Goal: Use online tool/utility: Utilize a website feature to perform a specific function

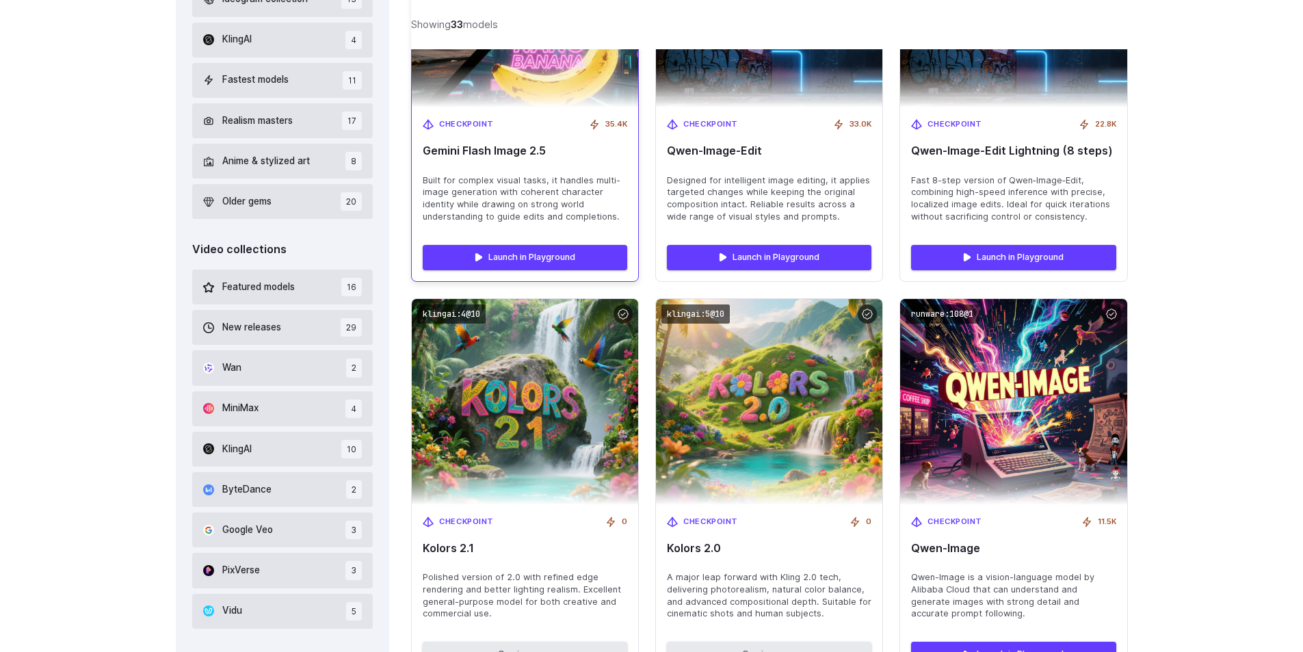
scroll to position [570, 0]
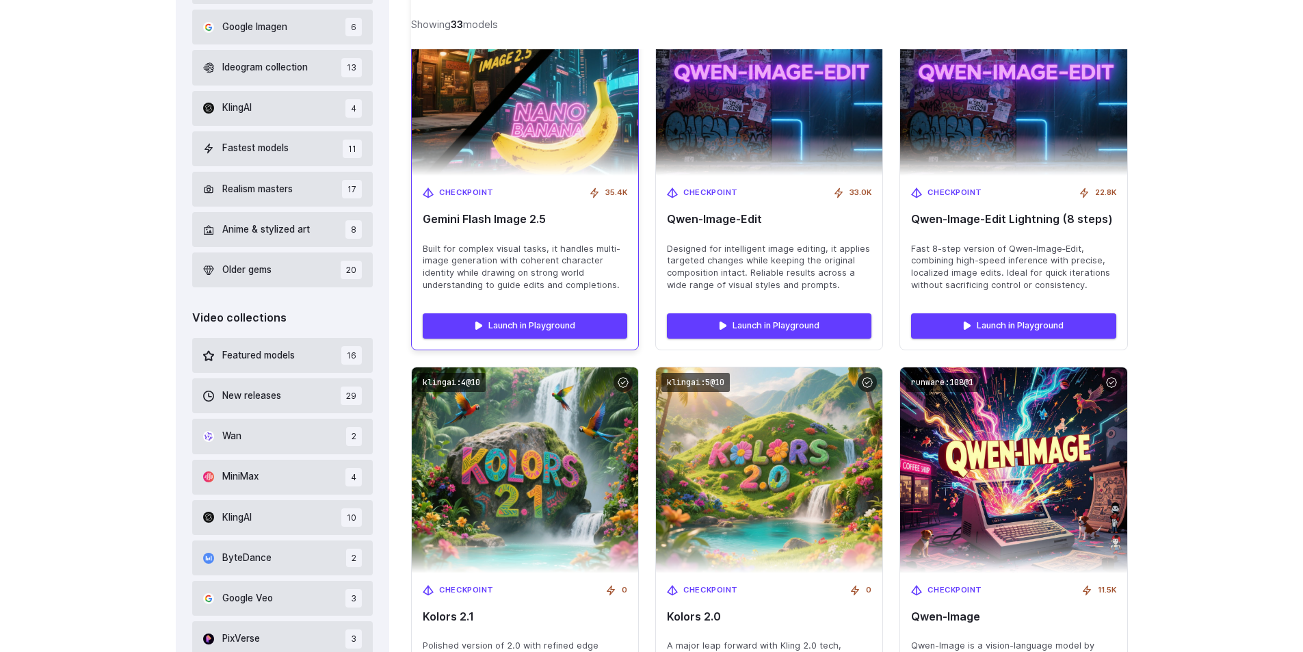
click at [506, 228] on div "Checkpoint 35.4K Gemini Flash Image 2.5 Built for complex visual tasks, it hand…" at bounding box center [525, 239] width 226 height 127
click at [525, 128] on img at bounding box center [525, 73] width 249 height 226
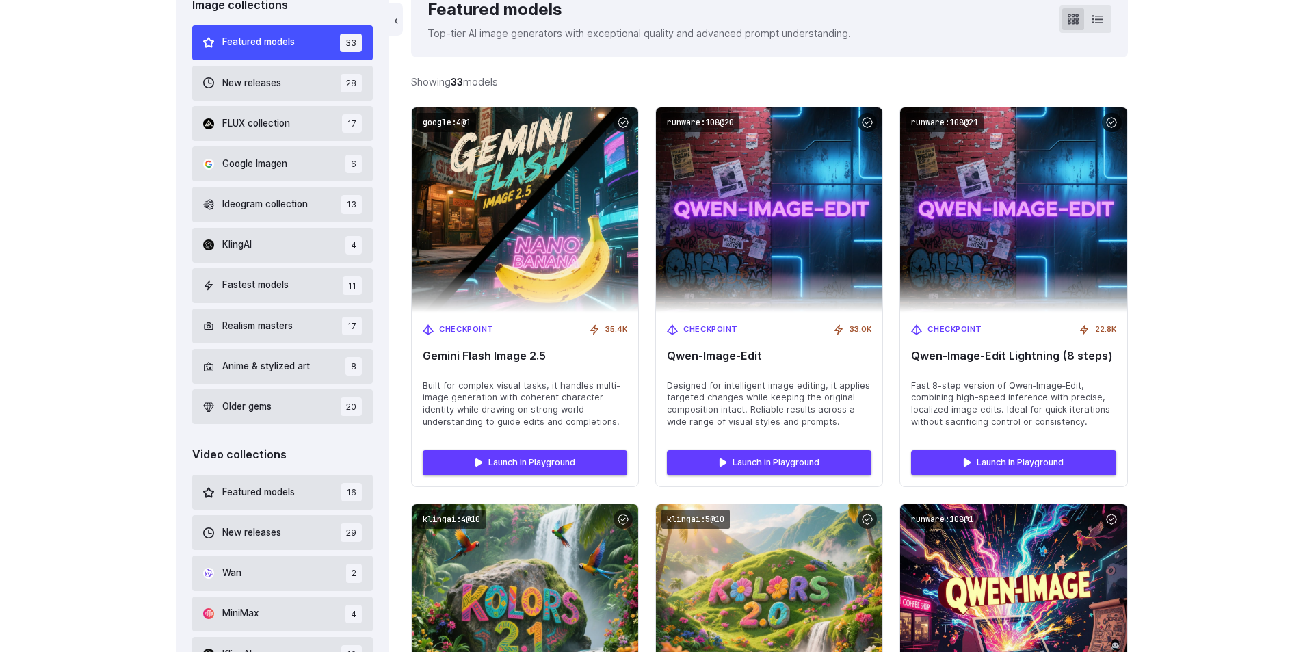
scroll to position [296, 0]
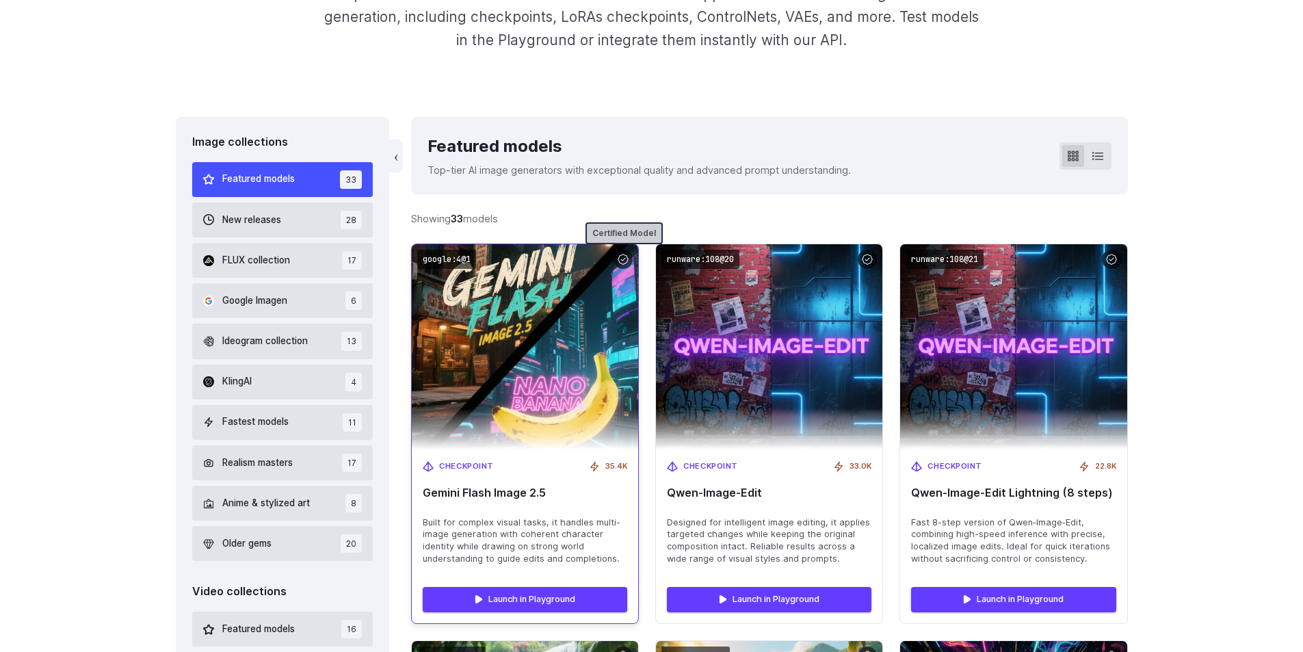
click at [620, 258] on div at bounding box center [624, 260] width 20 height 20
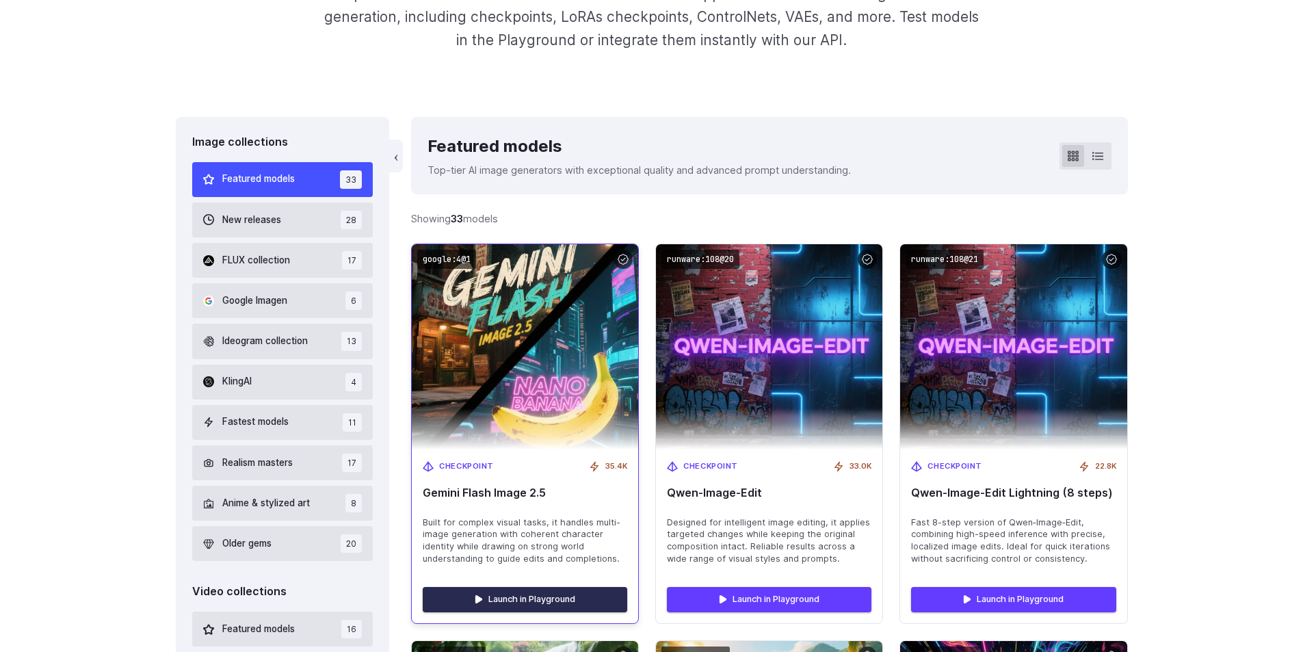
click at [532, 600] on link "Launch in Playground" at bounding box center [525, 599] width 205 height 25
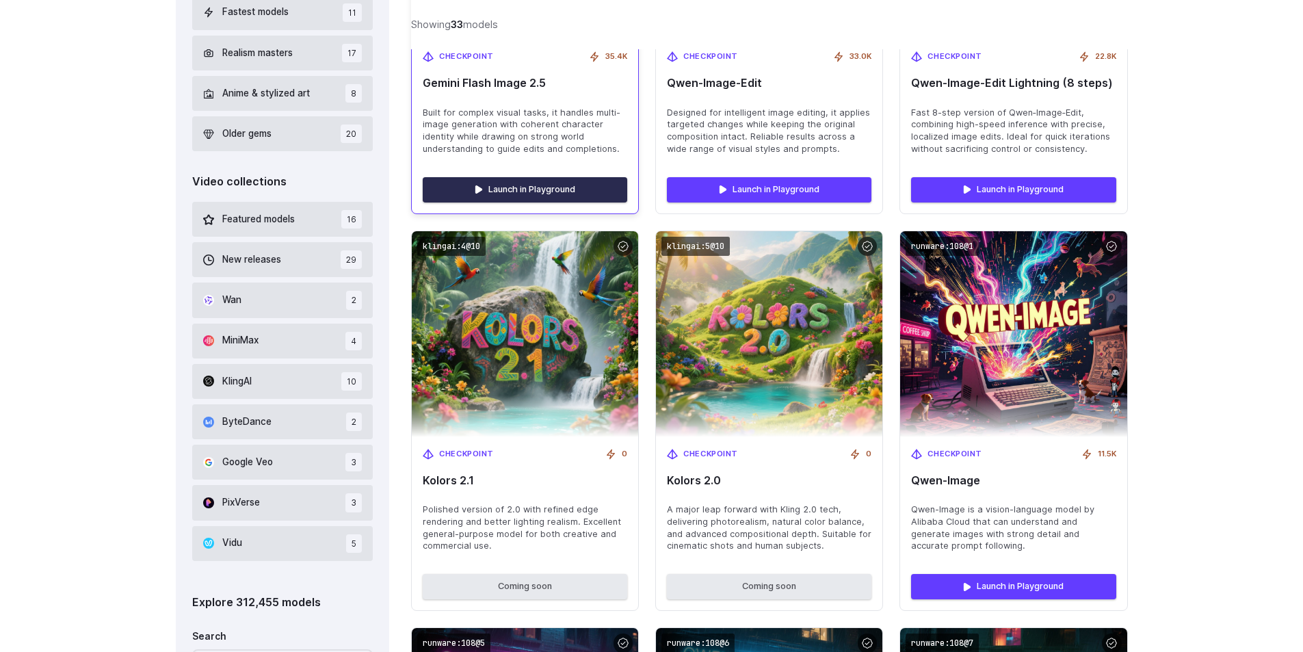
scroll to position [707, 0]
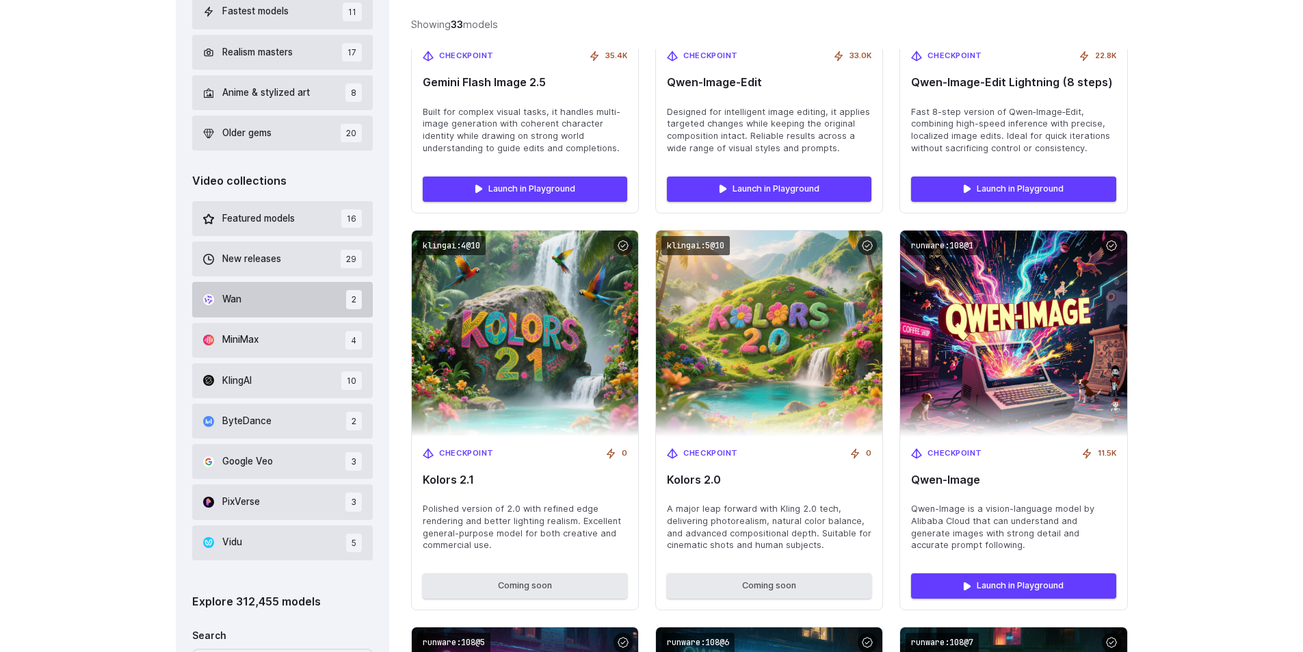
click at [245, 283] on button "Wan 2" at bounding box center [282, 299] width 181 height 35
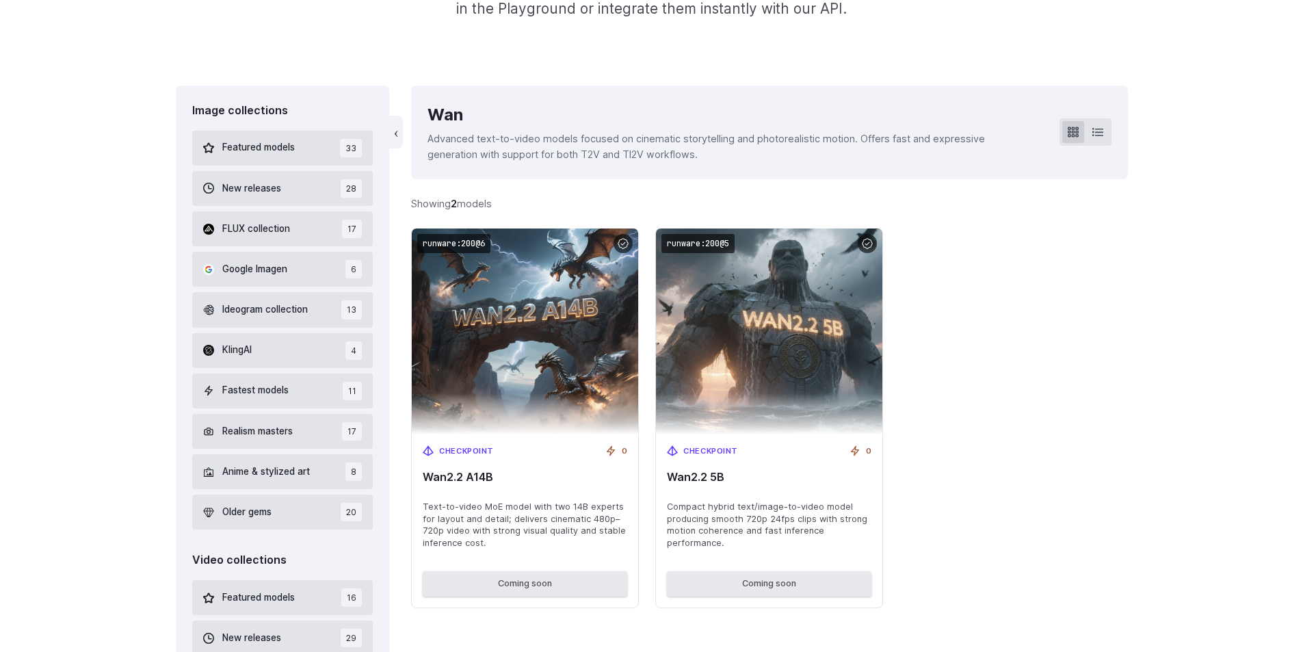
scroll to position [326, 0]
click at [1209, 343] on div "Image collections Featured models 33 New releases 28 FLUX collection 17 Google …" at bounding box center [651, 665] width 1303 height 1157
click at [1217, 297] on div "Image collections Featured models 33 New releases 28 FLUX collection 17 Google …" at bounding box center [651, 665] width 1303 height 1157
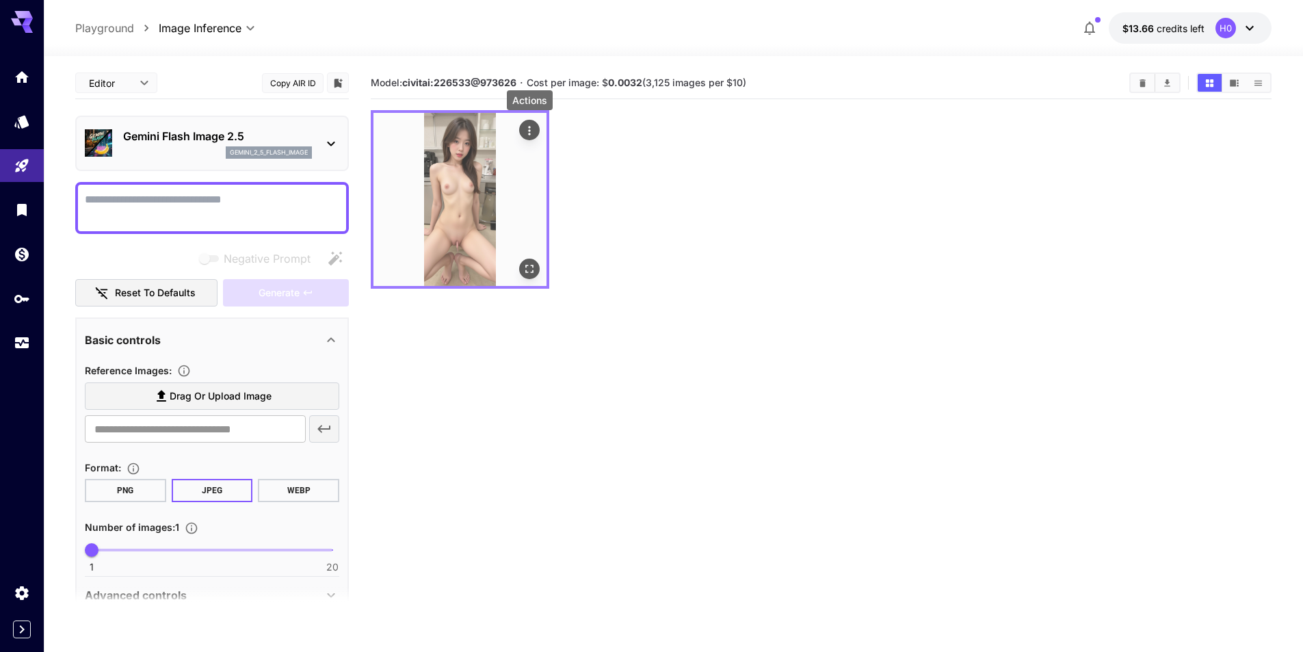
click at [530, 133] on icon "Actions" at bounding box center [529, 130] width 2 height 9
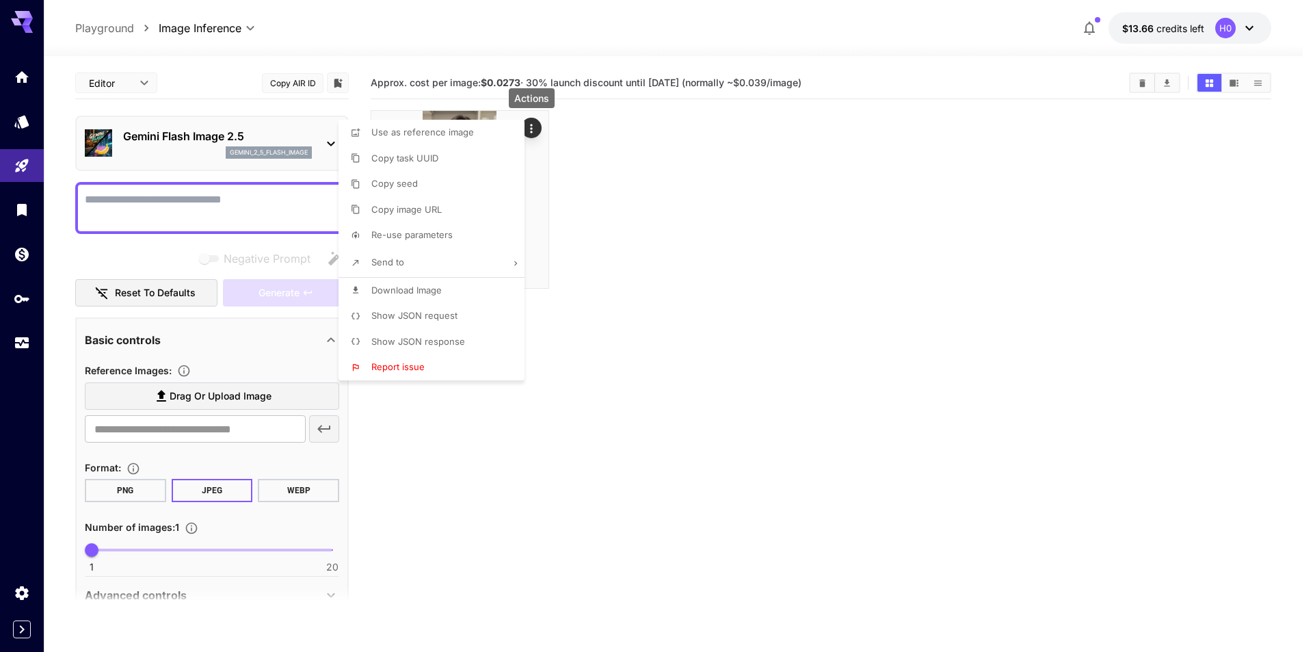
click at [613, 230] on div at bounding box center [656, 326] width 1313 height 652
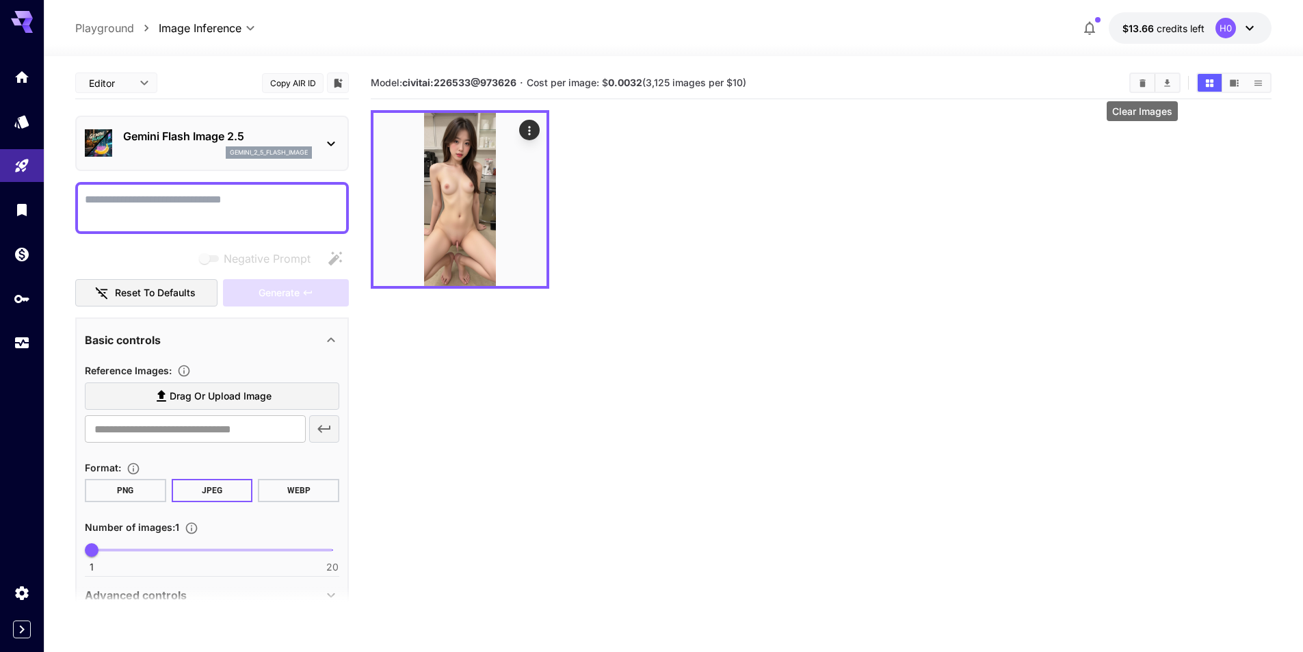
click at [1140, 85] on icon "Clear Images" at bounding box center [1143, 83] width 10 height 10
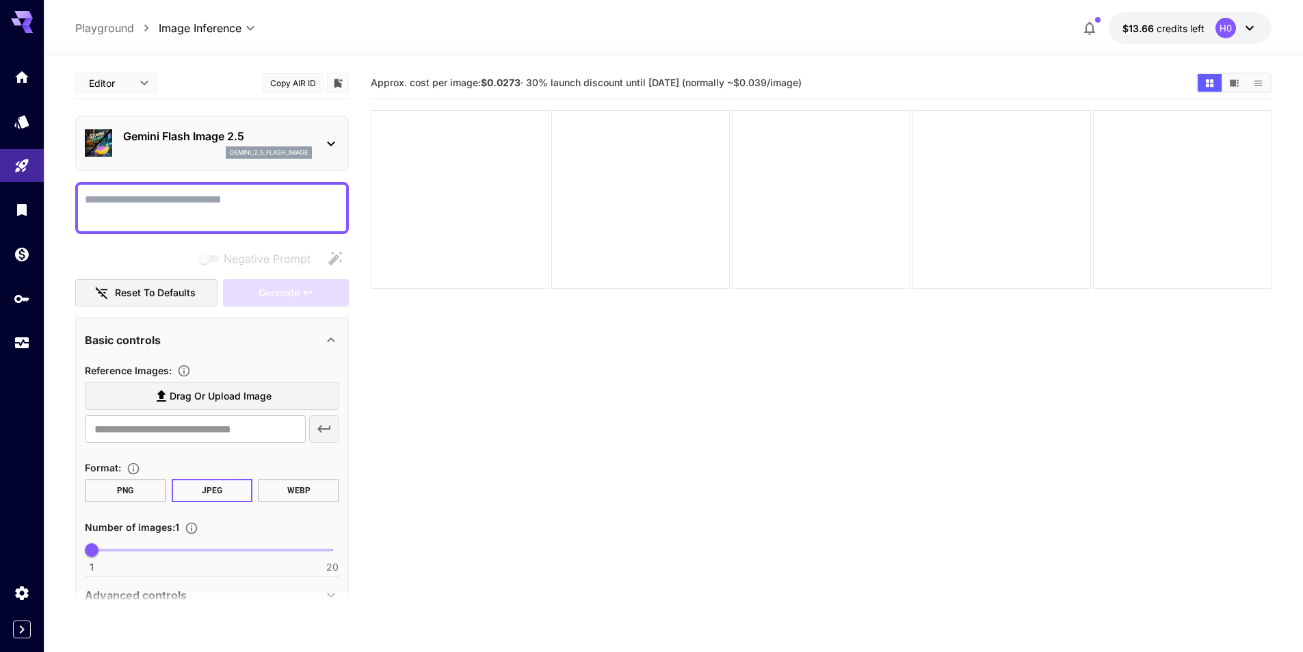
click at [147, 80] on body "**********" at bounding box center [651, 380] width 1303 height 760
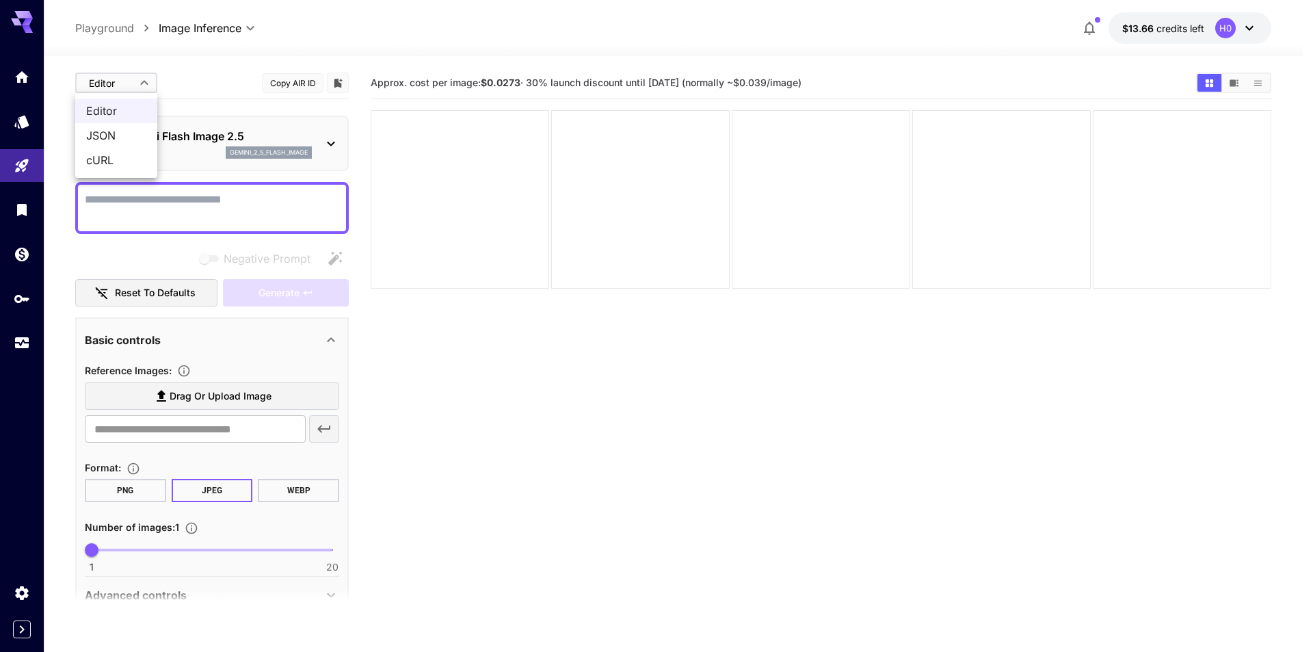
click at [125, 129] on span "JSON" at bounding box center [116, 135] width 60 height 16
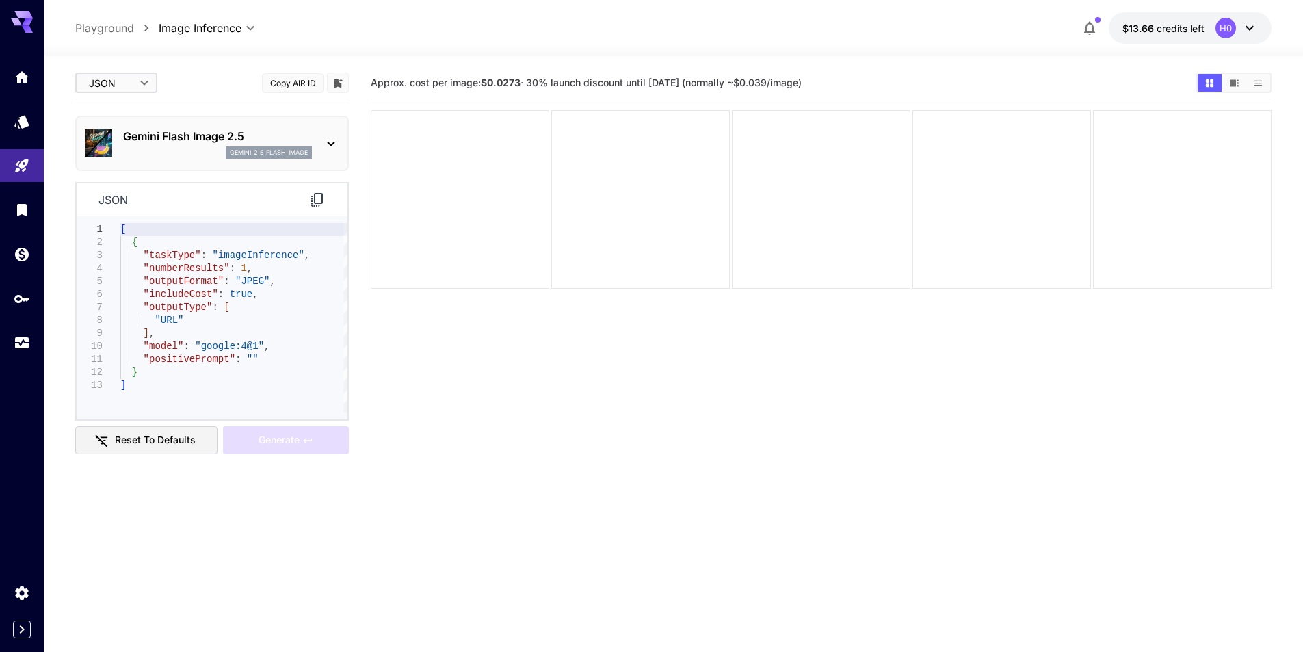
click at [136, 87] on body "**********" at bounding box center [651, 380] width 1303 height 760
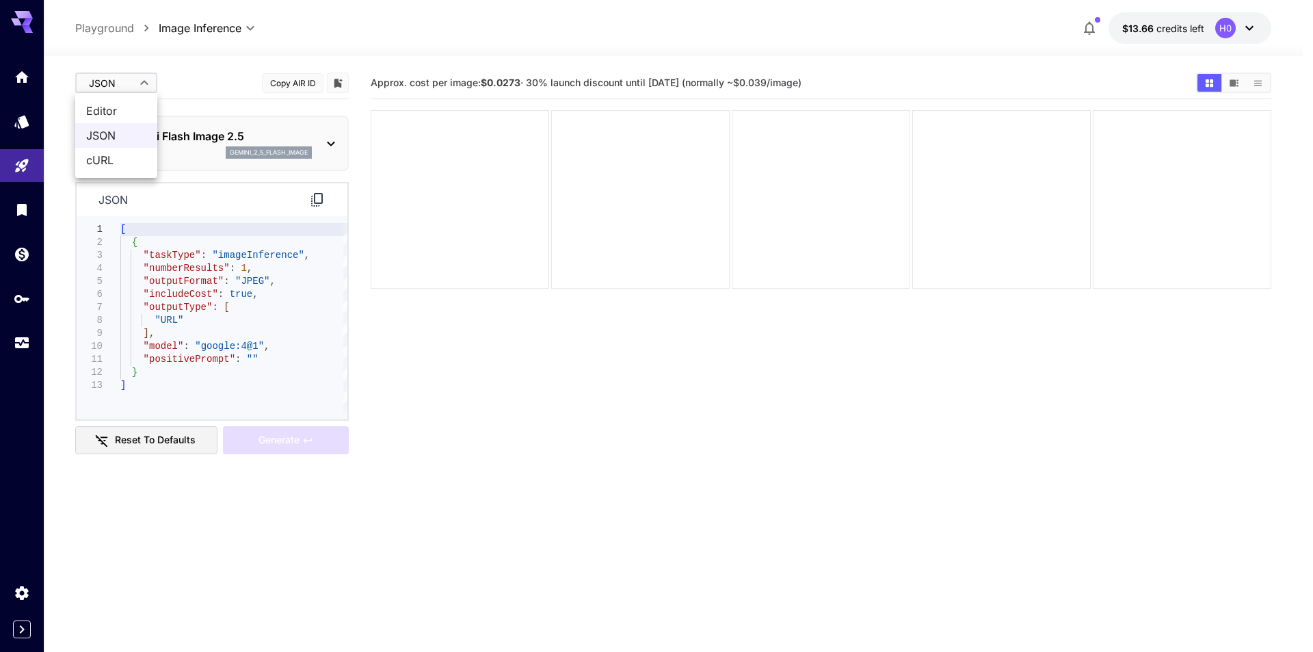
click at [131, 114] on span "Editor" at bounding box center [116, 111] width 60 height 16
type input "****"
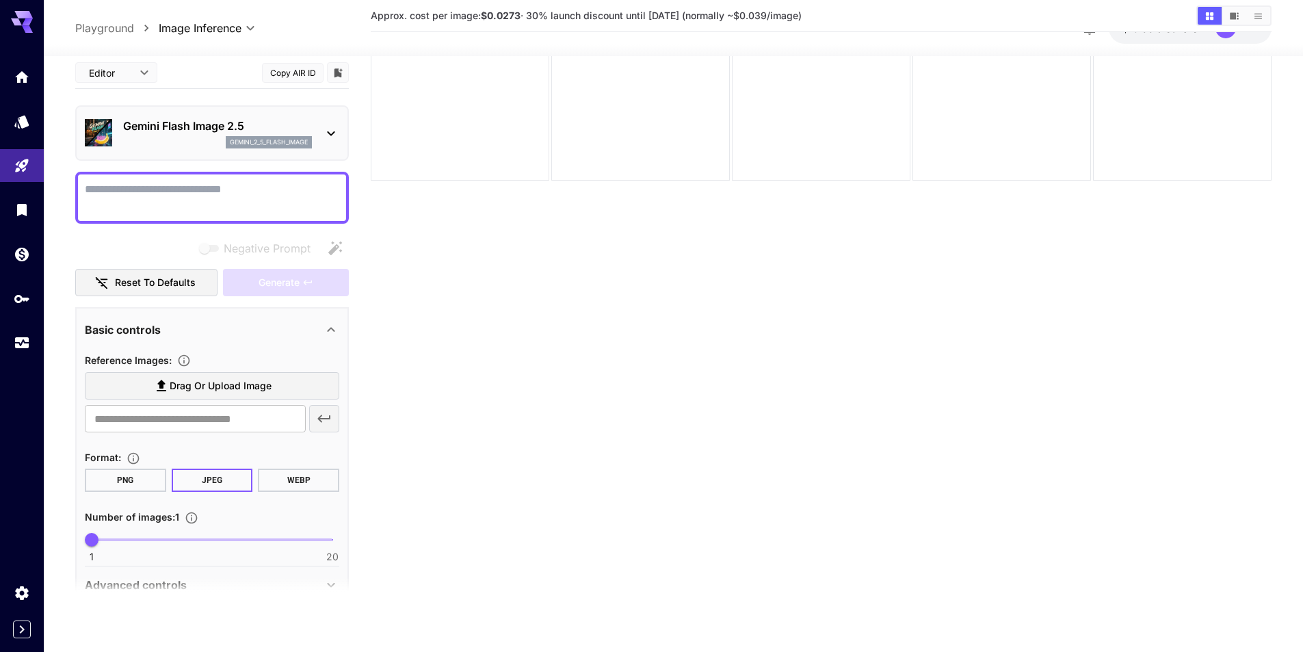
scroll to position [66, 0]
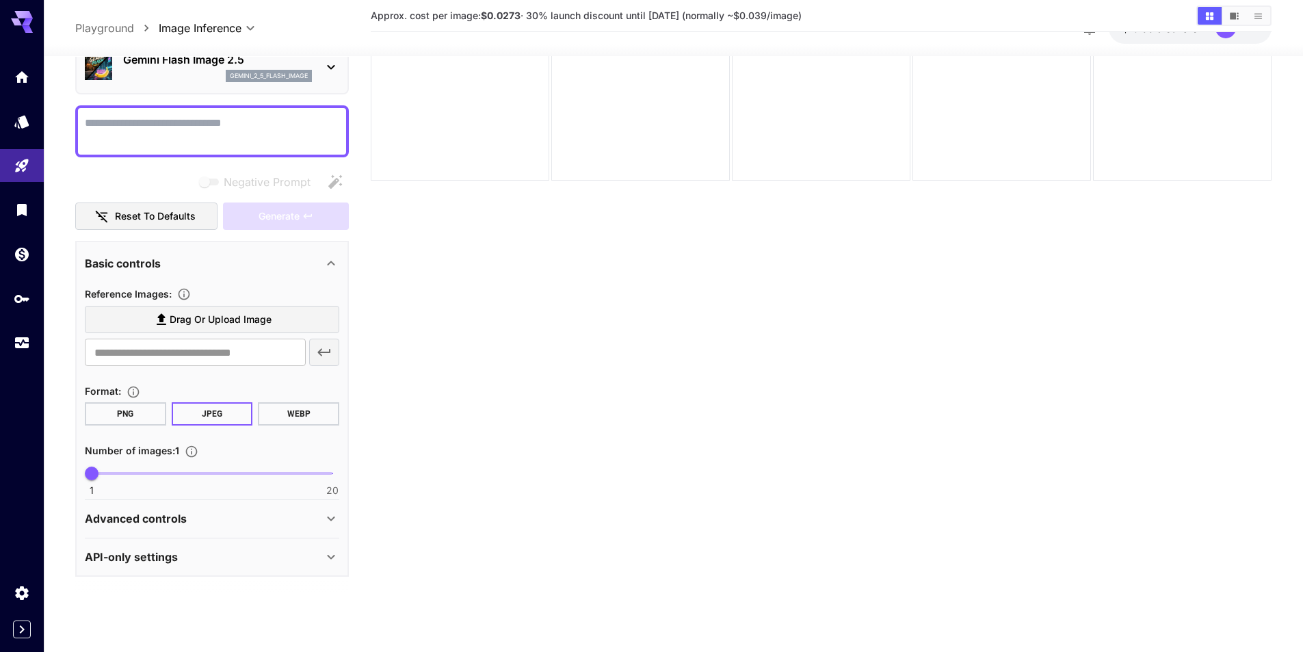
click at [270, 522] on div "Advanced controls" at bounding box center [204, 518] width 238 height 16
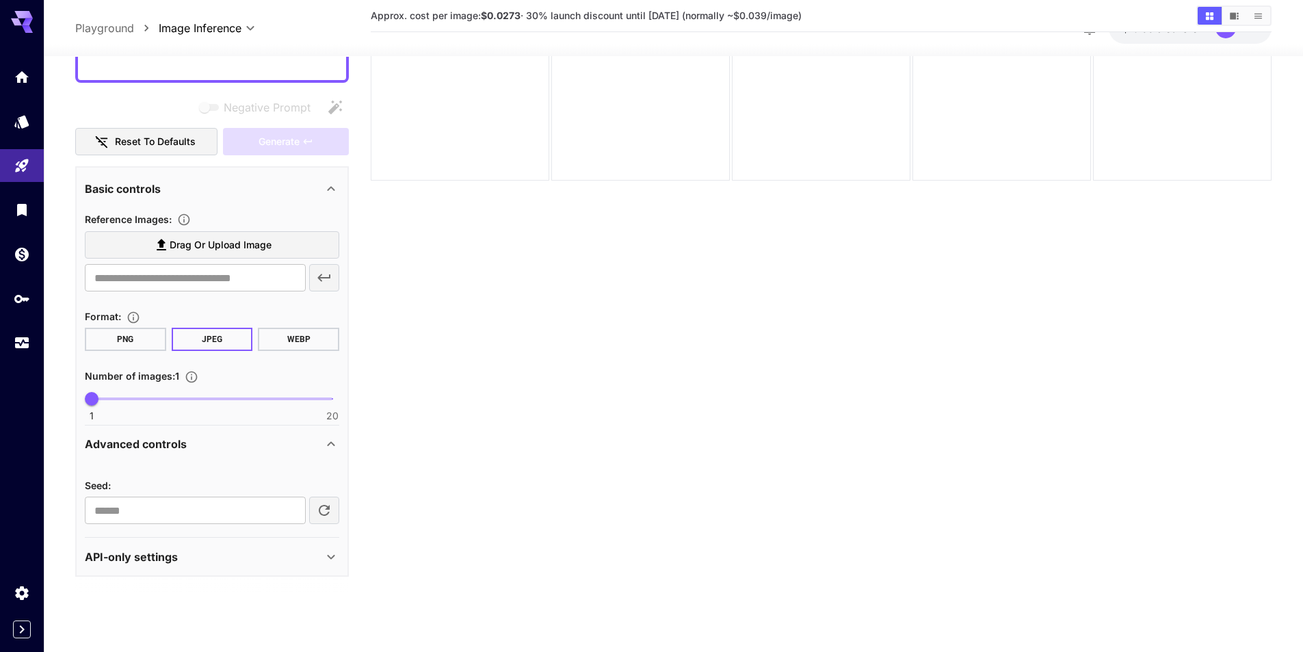
click at [265, 440] on div "Advanced controls" at bounding box center [204, 444] width 238 height 16
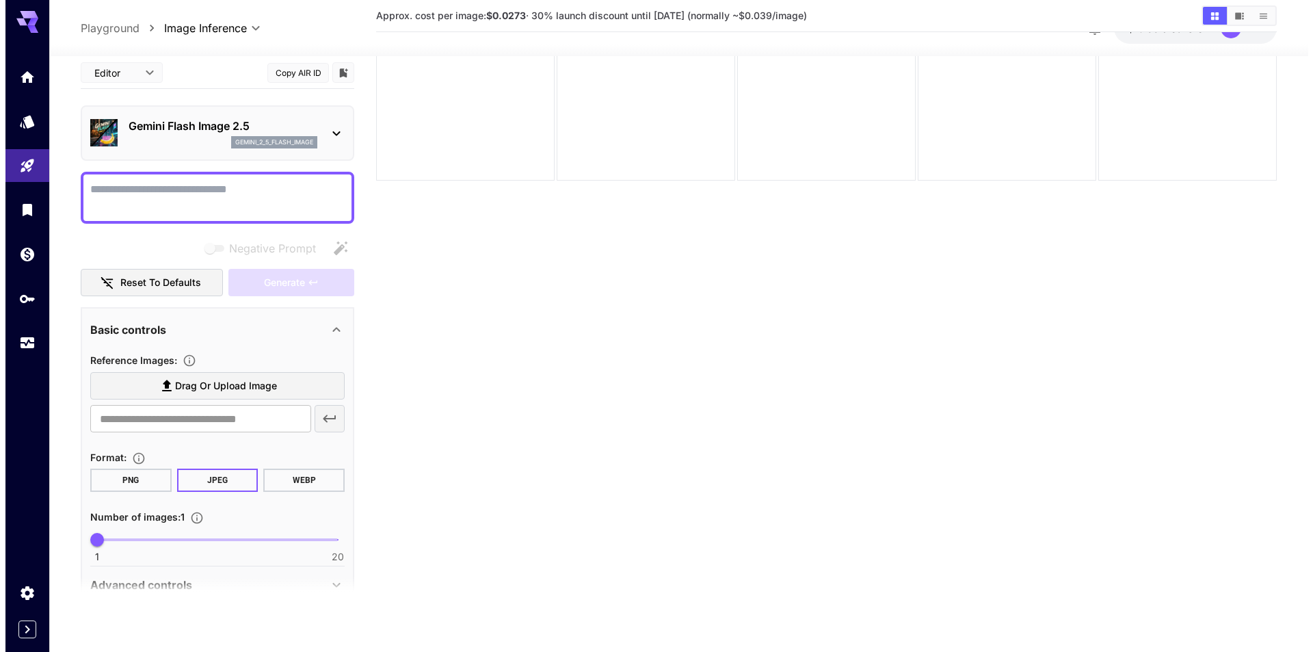
scroll to position [0, 0]
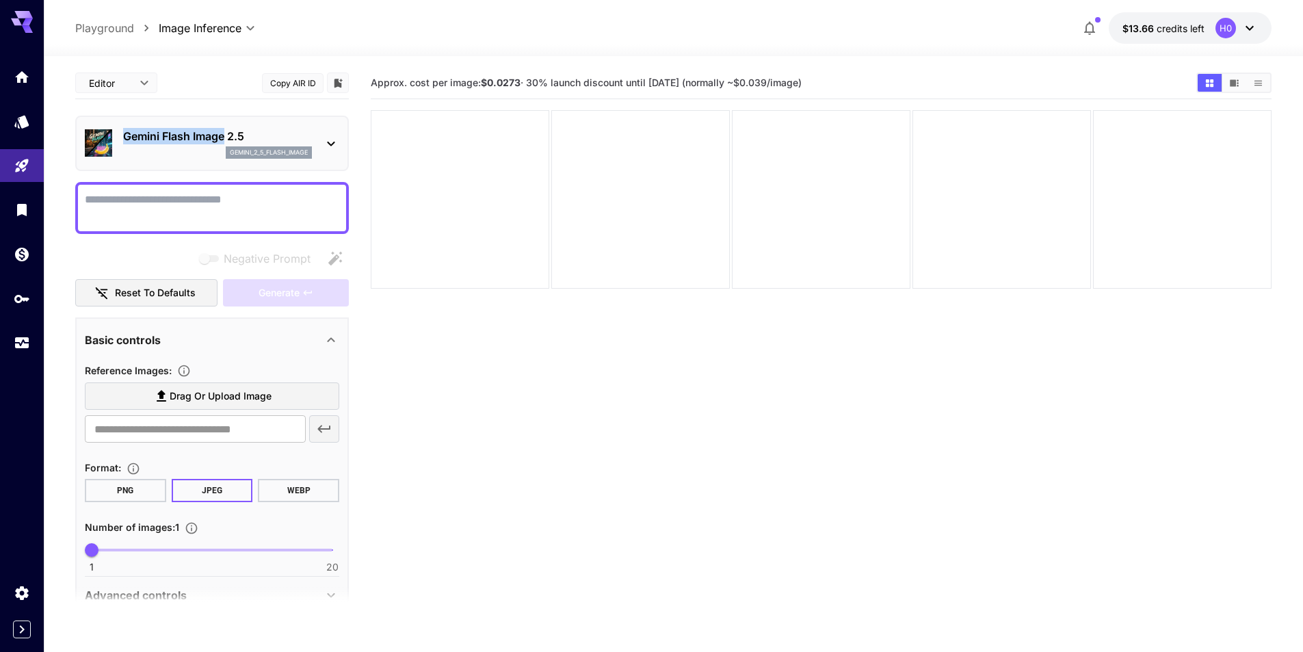
drag, startPoint x: 121, startPoint y: 135, endPoint x: 224, endPoint y: 139, distance: 103.3
click at [224, 139] on div "Gemini Flash Image 2.5 gemini_2_5_flash_image" at bounding box center [212, 143] width 254 height 42
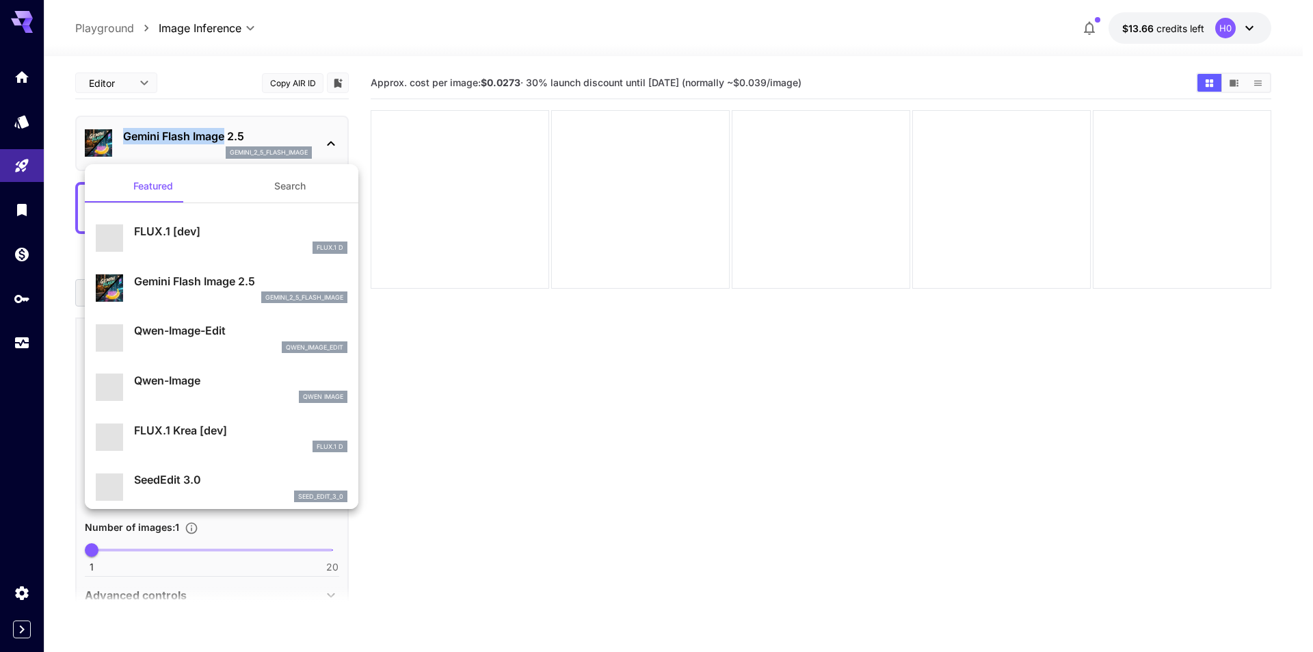
copy p "Gemini Flash Image"
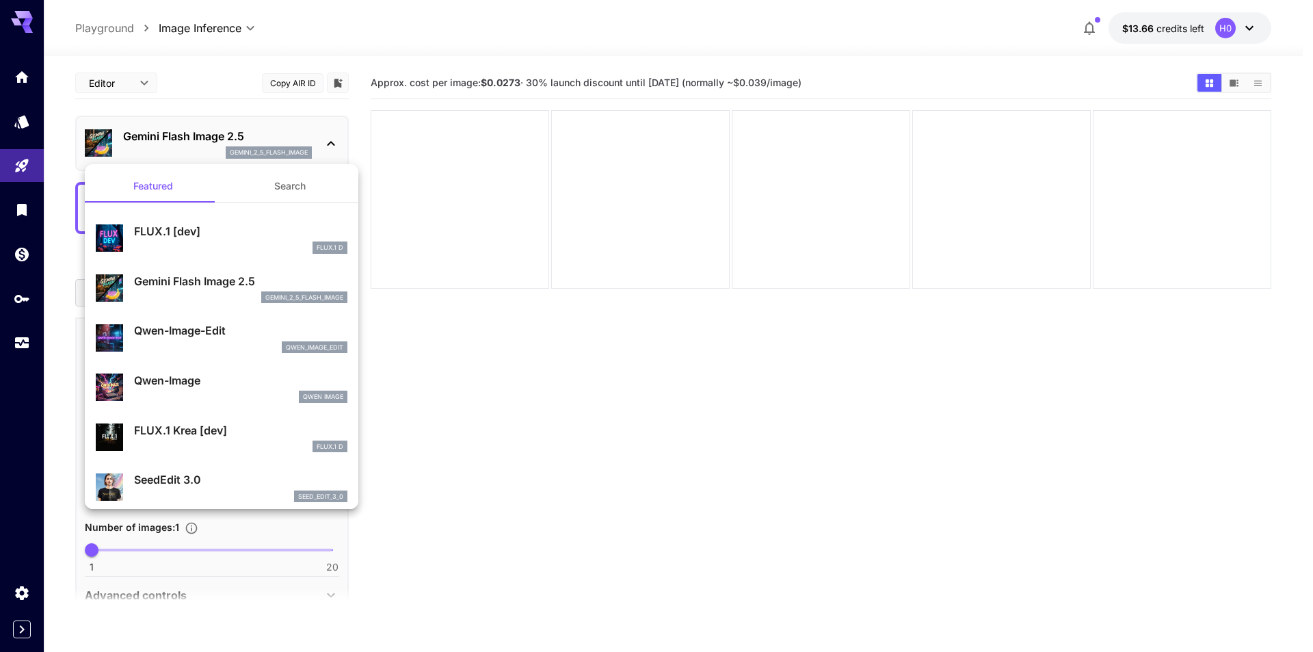
click at [642, 385] on div at bounding box center [656, 326] width 1313 height 652
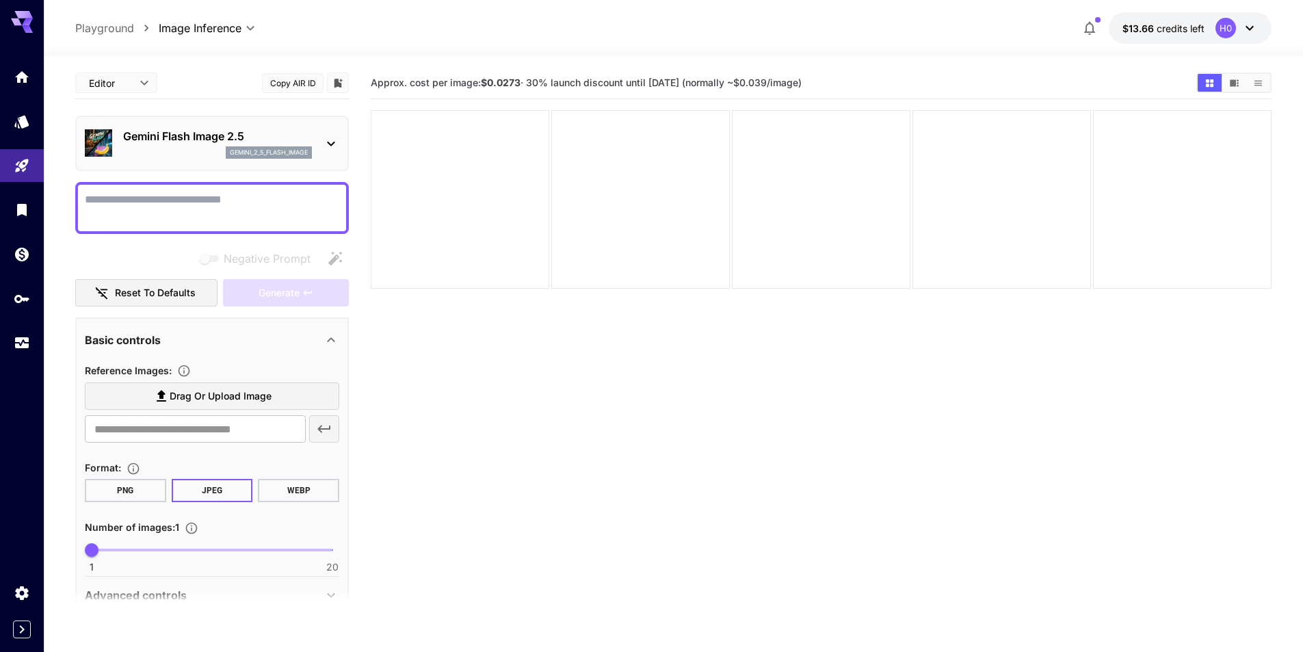
click at [150, 135] on p "Gemini Flash Image 2.5" at bounding box center [217, 136] width 189 height 16
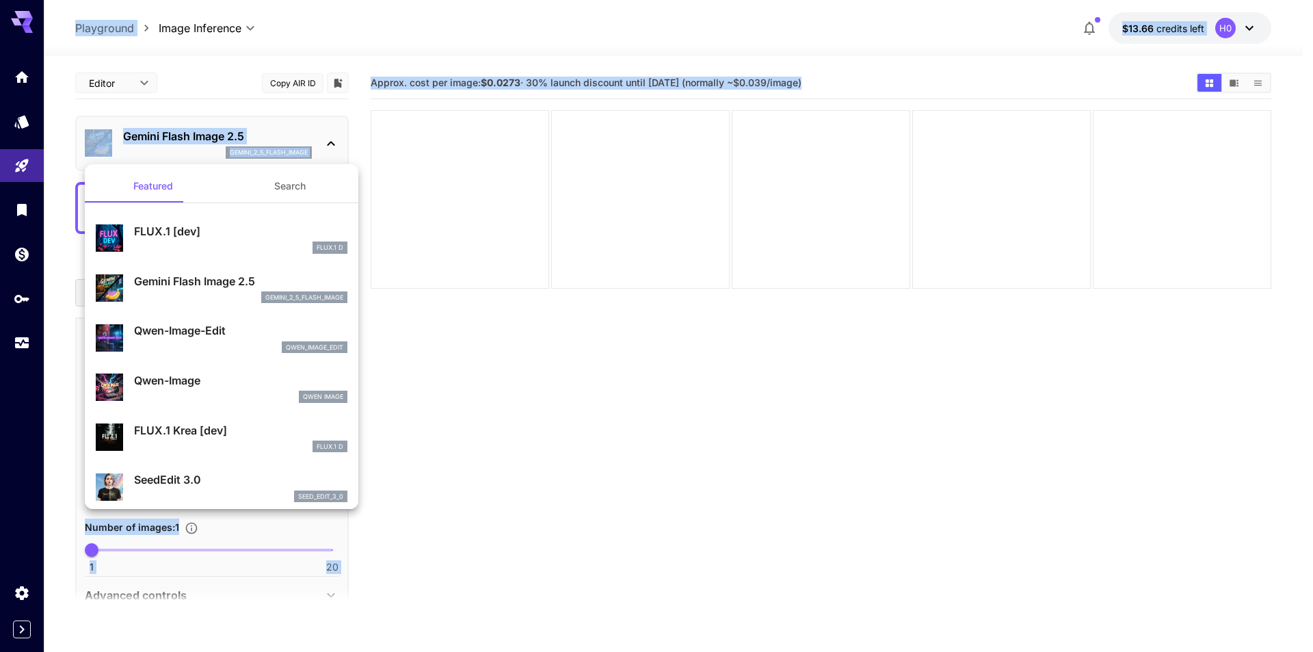
click at [150, 135] on div at bounding box center [656, 326] width 1313 height 652
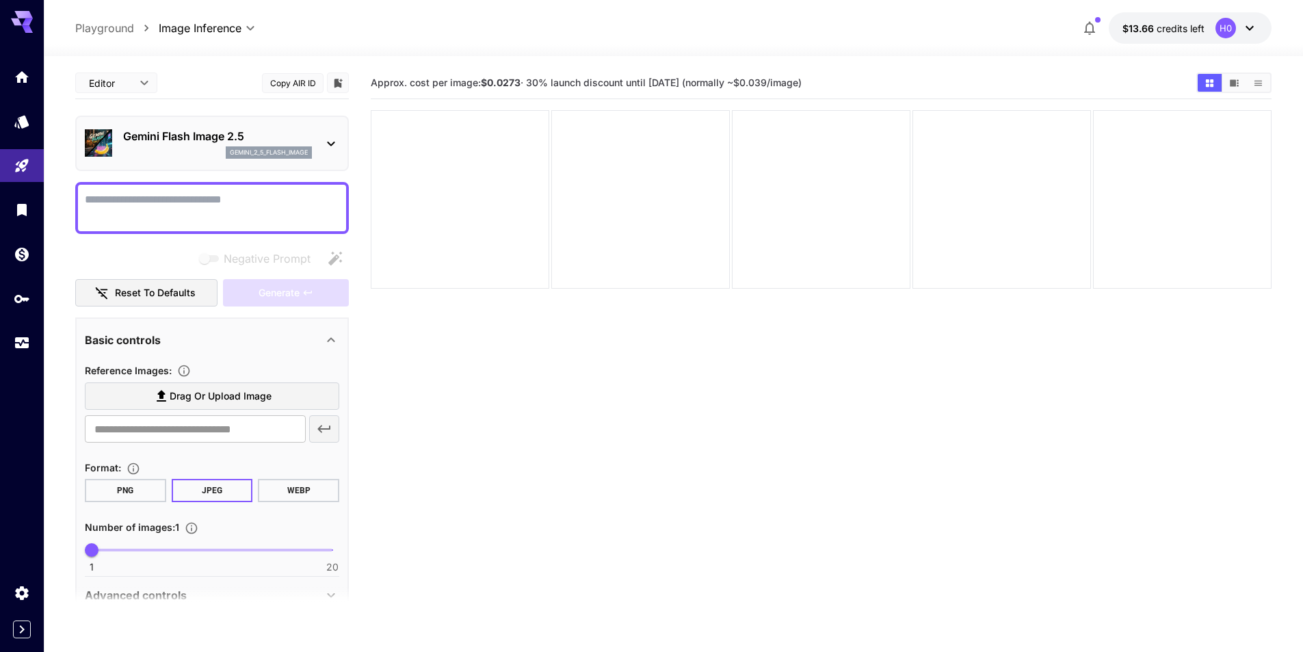
click at [150, 135] on p "Gemini Flash Image 2.5" at bounding box center [217, 136] width 189 height 16
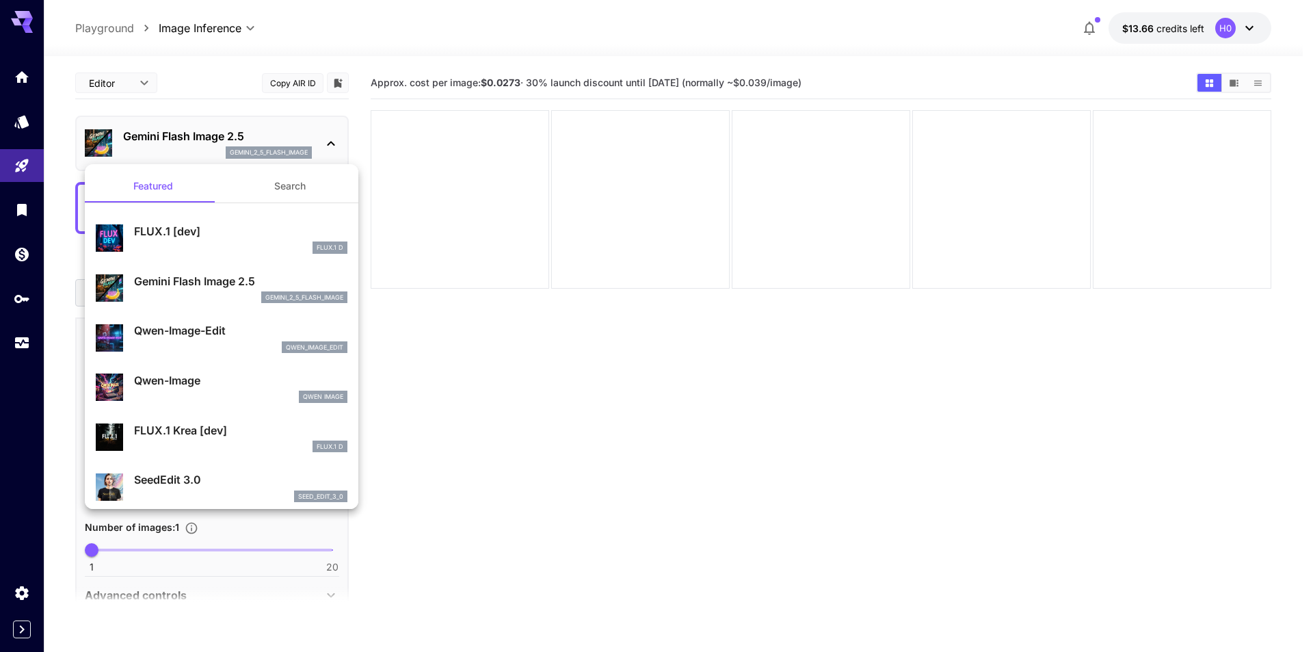
click at [283, 287] on p "Gemini Flash Image 2.5" at bounding box center [240, 281] width 213 height 16
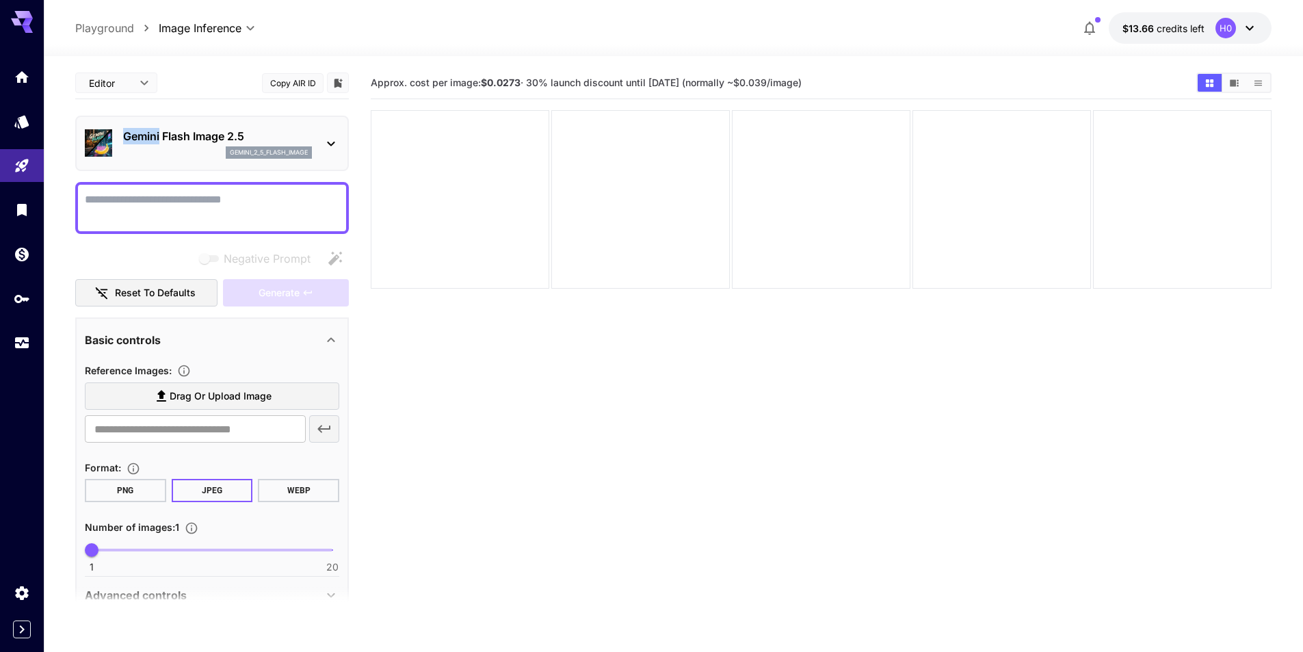
drag, startPoint x: 121, startPoint y: 134, endPoint x: 159, endPoint y: 134, distance: 38.3
click at [159, 134] on div "Gemini Flash Image 2.5 gemini_2_5_flash_image" at bounding box center [212, 143] width 254 height 42
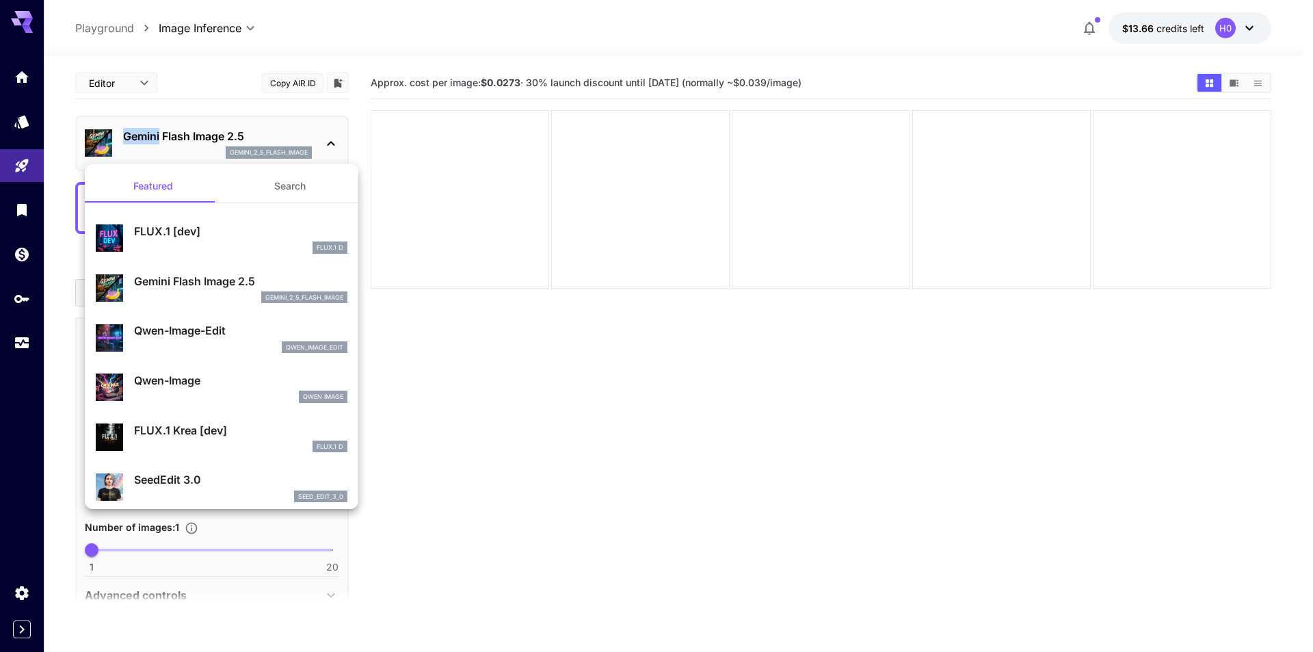
copy p "Gemini"
